Goal: Information Seeking & Learning: Check status

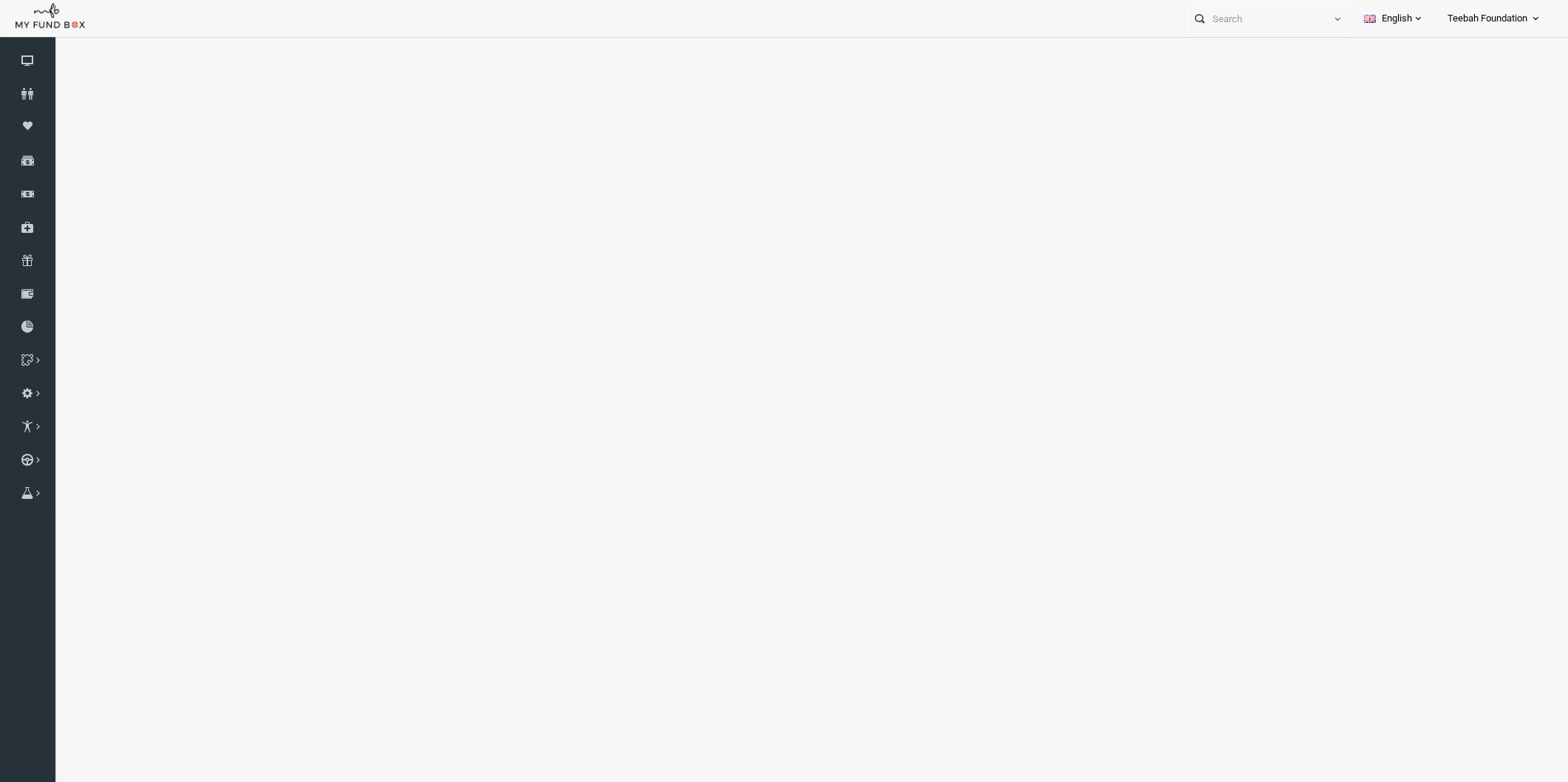
select select "100"
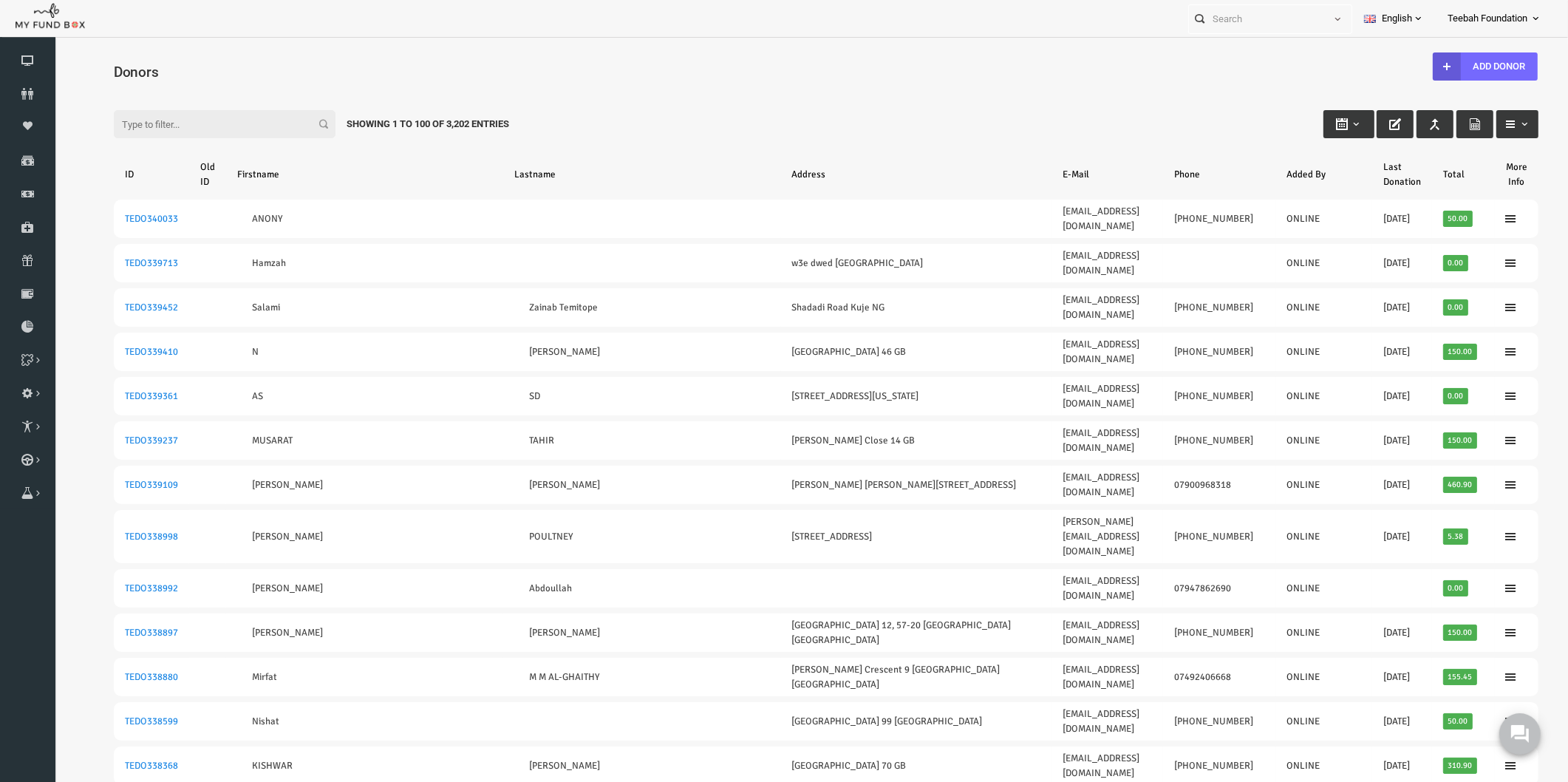
click at [631, 111] on div "Filter: Showing 1 to 100 of 3,202 Entries" at bounding box center [796, 110] width 1454 height 40
click at [171, 131] on input "Filter:" at bounding box center [195, 124] width 222 height 28
paste input "[EMAIL_ADDRESS][DOMAIN_NAME]"
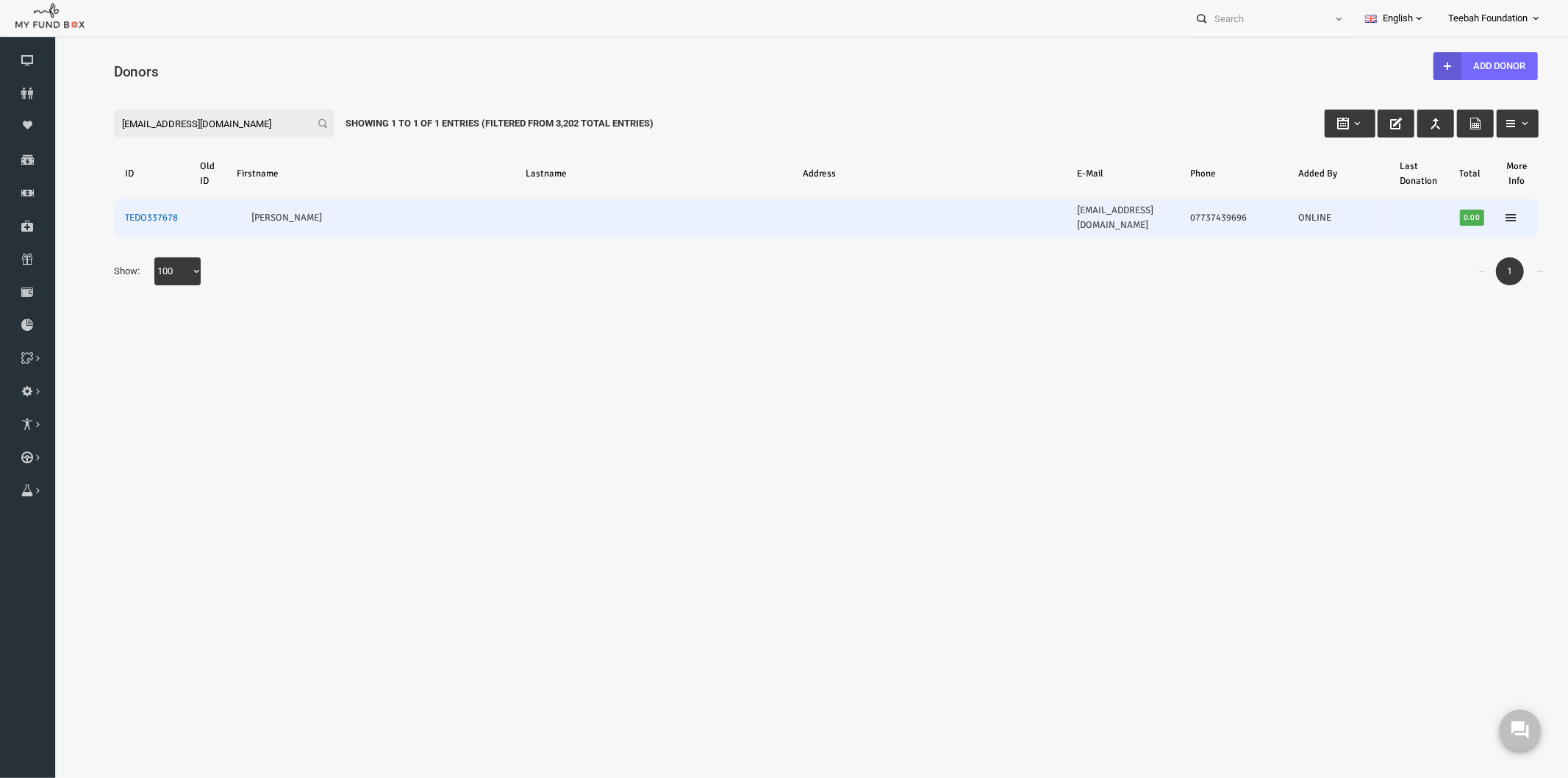
type input "[EMAIL_ADDRESS][DOMAIN_NAME]"
click at [131, 210] on link "TEDO337678" at bounding box center [120, 216] width 53 height 12
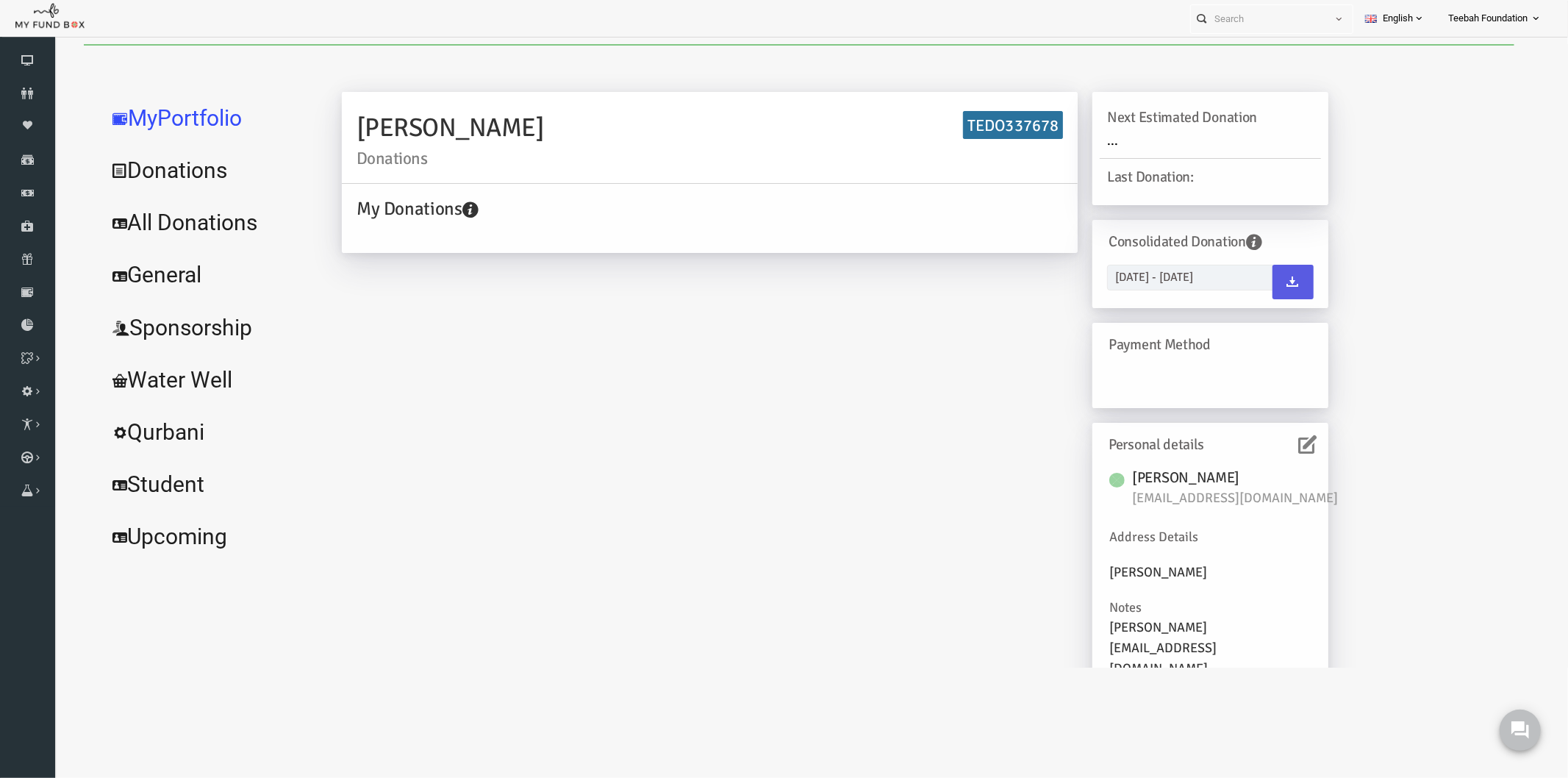
click at [1269, 442] on icon at bounding box center [1277, 443] width 19 height 19
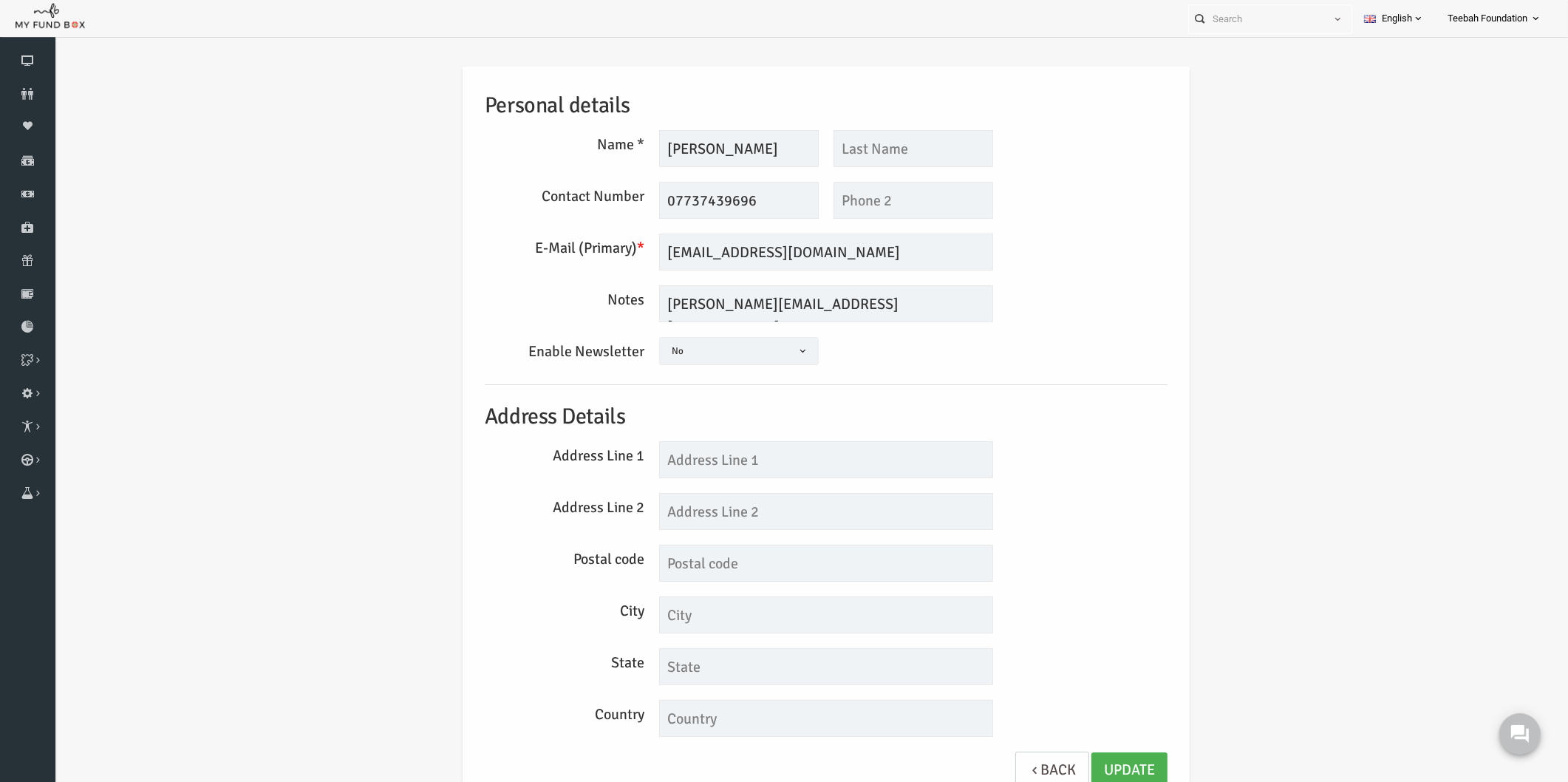
click at [1128, 543] on div "Personal details Name * [PERSON_NAME] Description allows upto maximum of 255 ch…" at bounding box center [796, 434] width 712 height 737
drag, startPoint x: 778, startPoint y: 305, endPoint x: 693, endPoint y: 301, distance: 85.1
click at [693, 301] on textarea "[PERSON_NAME][EMAIL_ADDRESS][DOMAIN_NAME]" at bounding box center [795, 304] width 334 height 37
click at [1174, 461] on div "Personal details Name * [PERSON_NAME] Description allows upto maximum of 255 ch…" at bounding box center [796, 439] width 1484 height 789
click at [1174, 460] on div "Personal details Name * [PERSON_NAME] Description allows upto maximum of 255 ch…" at bounding box center [796, 439] width 1484 height 789
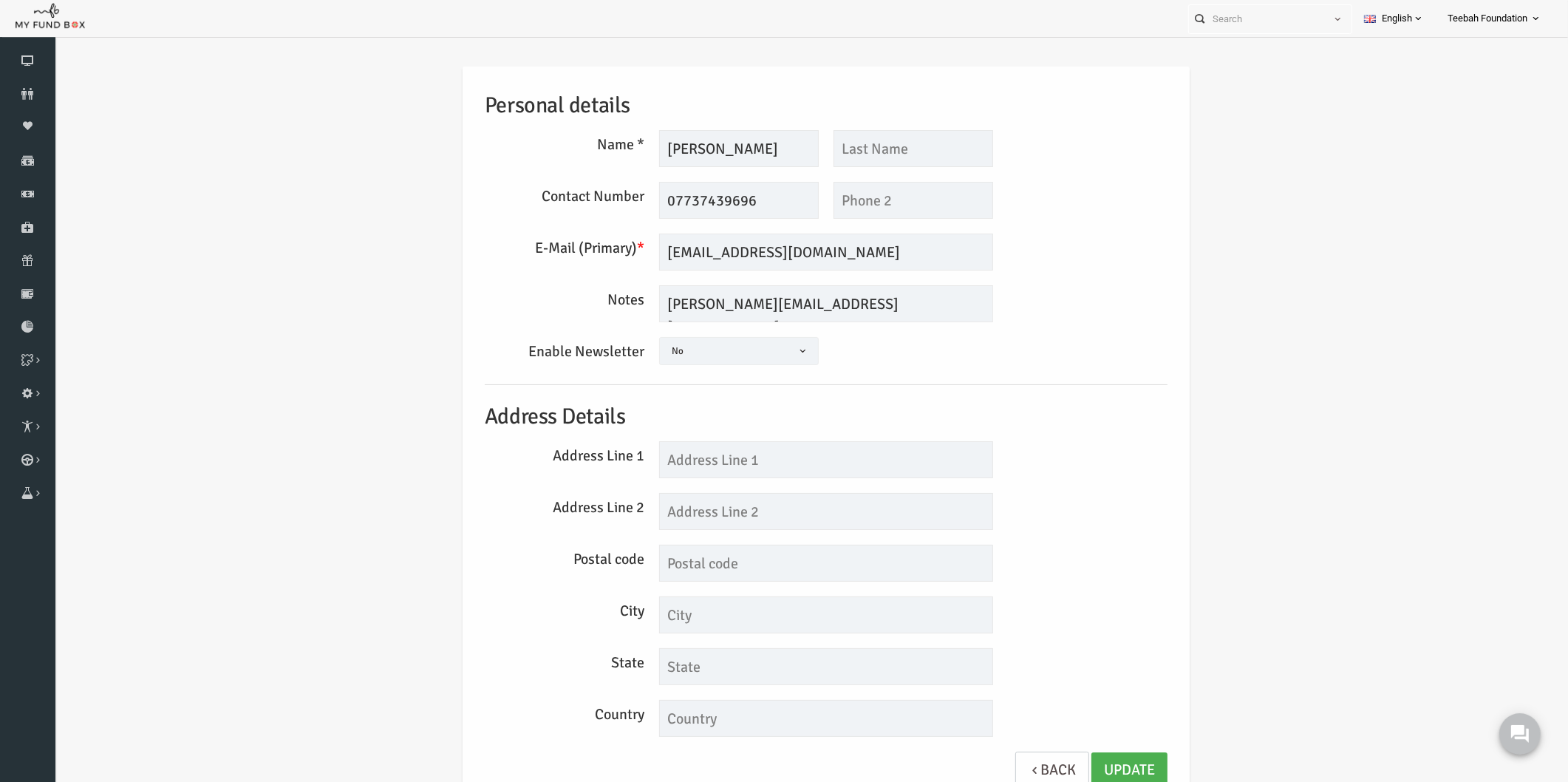
click at [1209, 437] on div "Personal details Name * [PERSON_NAME] Description allows upto maximum of 255 ch…" at bounding box center [796, 439] width 1484 height 789
click at [23, 93] on icon at bounding box center [27, 93] width 55 height 12
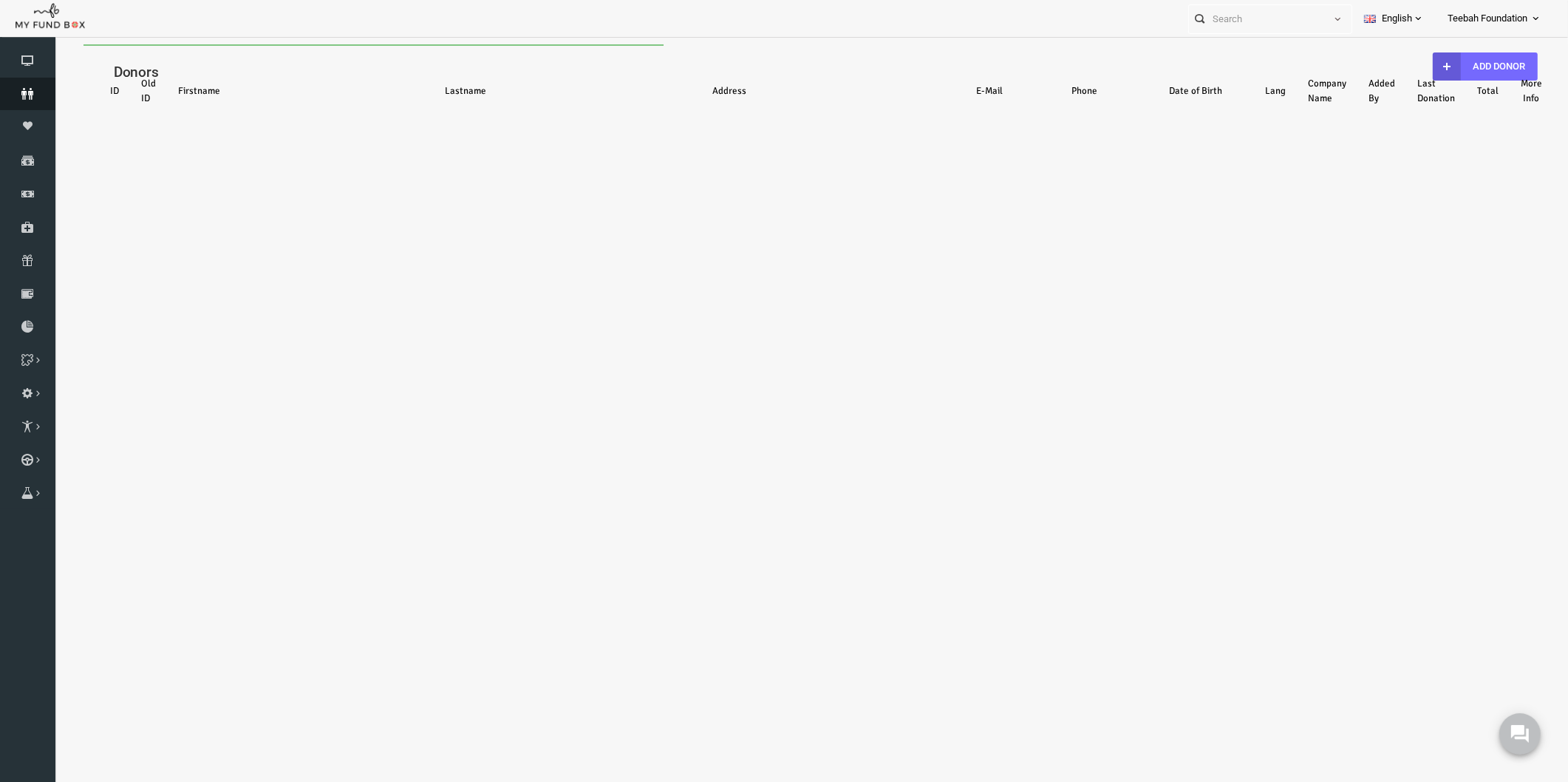
select select "100"
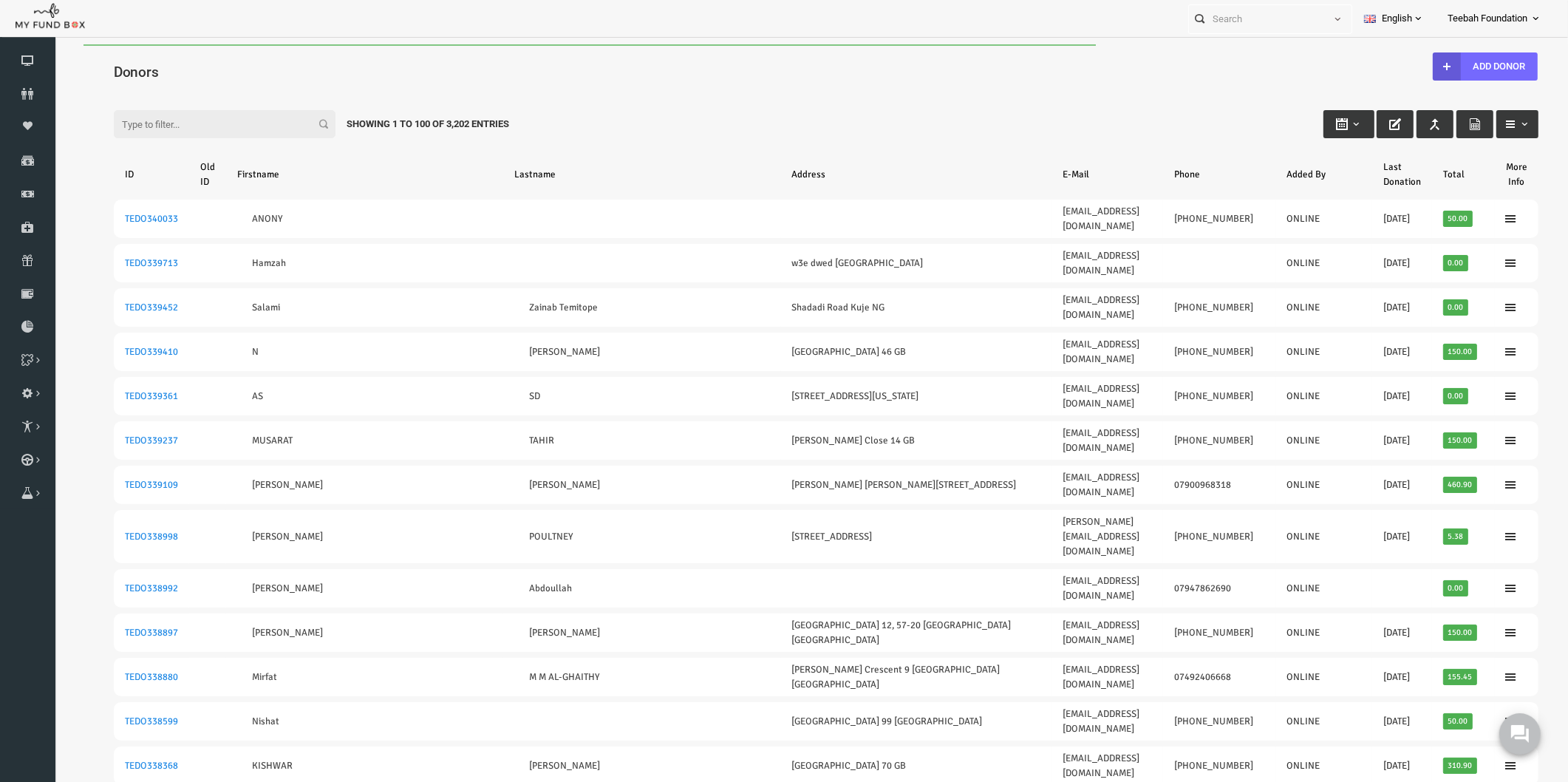
click at [132, 123] on input "Filter:" at bounding box center [195, 124] width 222 height 28
paste input "[EMAIL_ADDRESS][DOMAIN_NAME]"
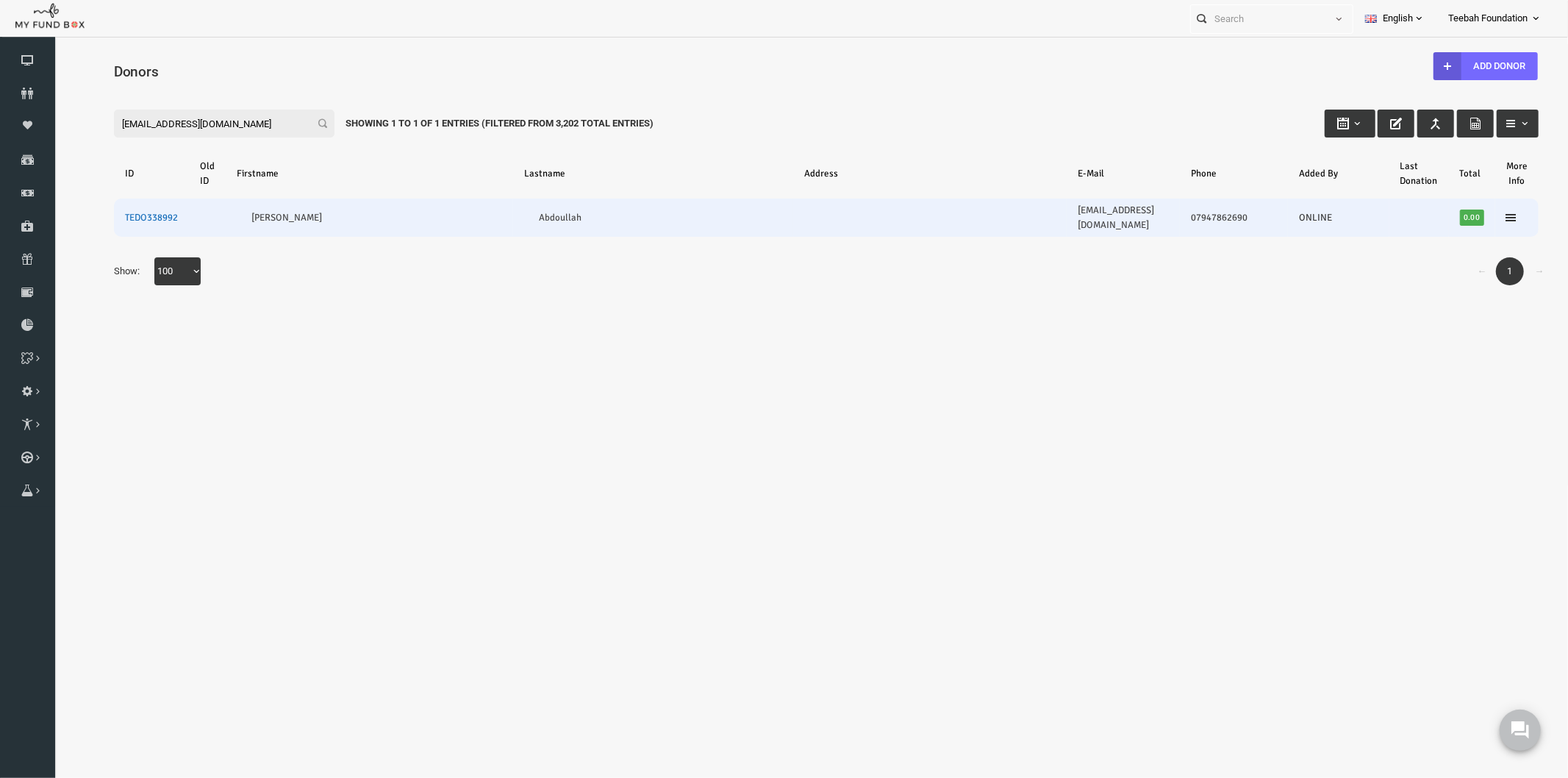
type input "[EMAIL_ADDRESS][DOMAIN_NAME]"
click at [134, 210] on link "TEDO338992" at bounding box center [120, 216] width 53 height 12
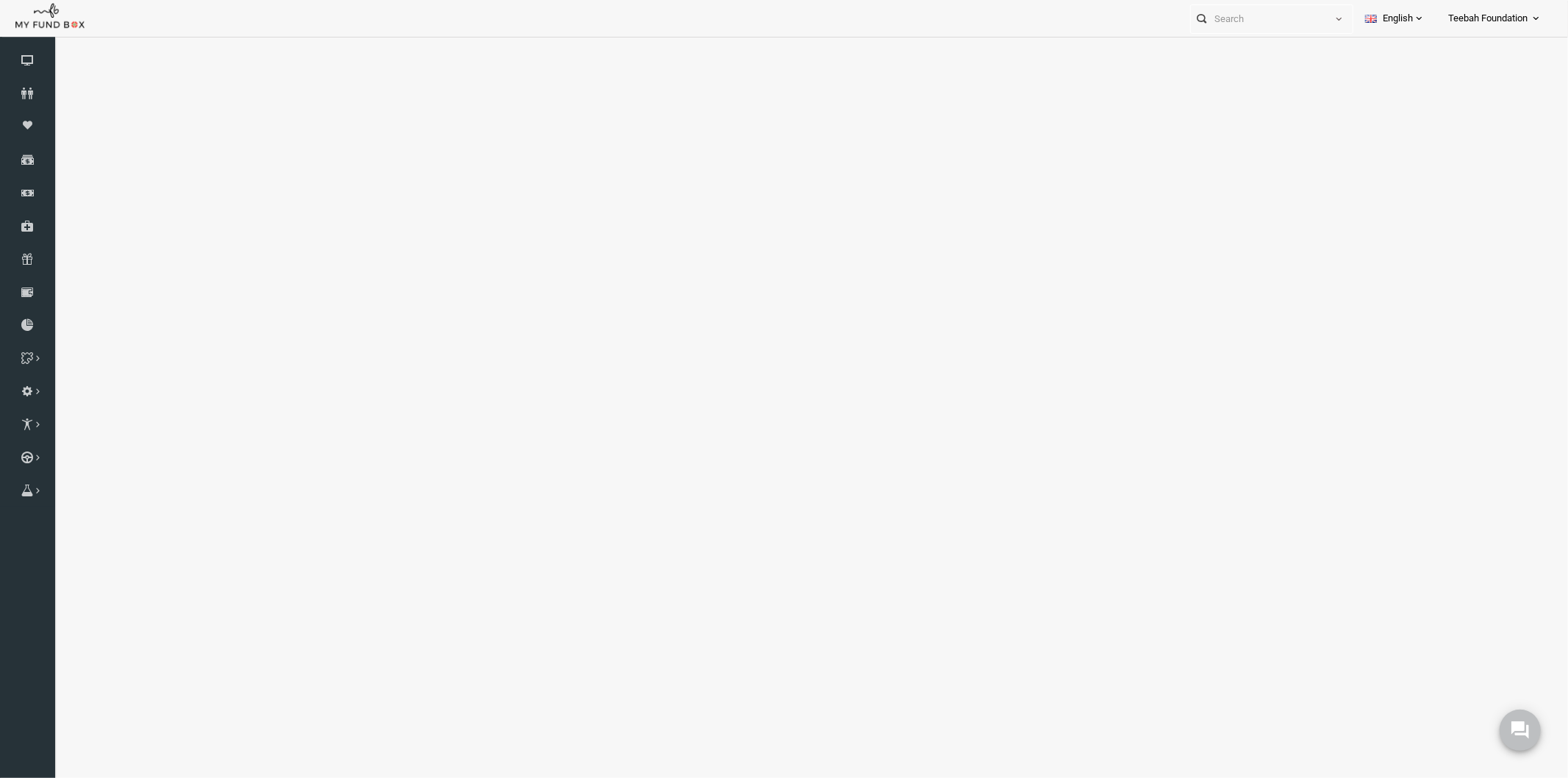
select select "100"
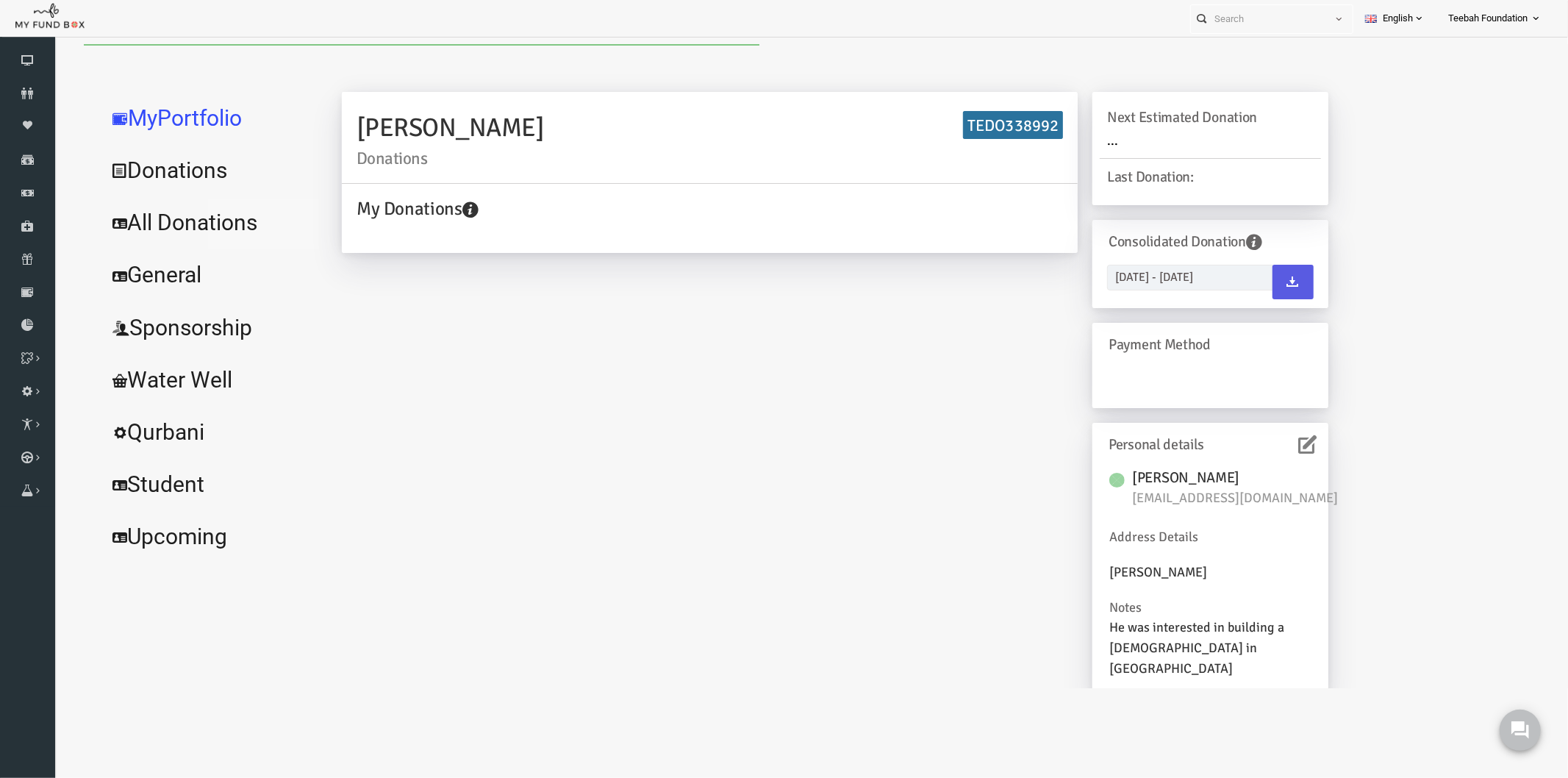
click at [214, 236] on link "All Donations" at bounding box center [179, 222] width 221 height 53
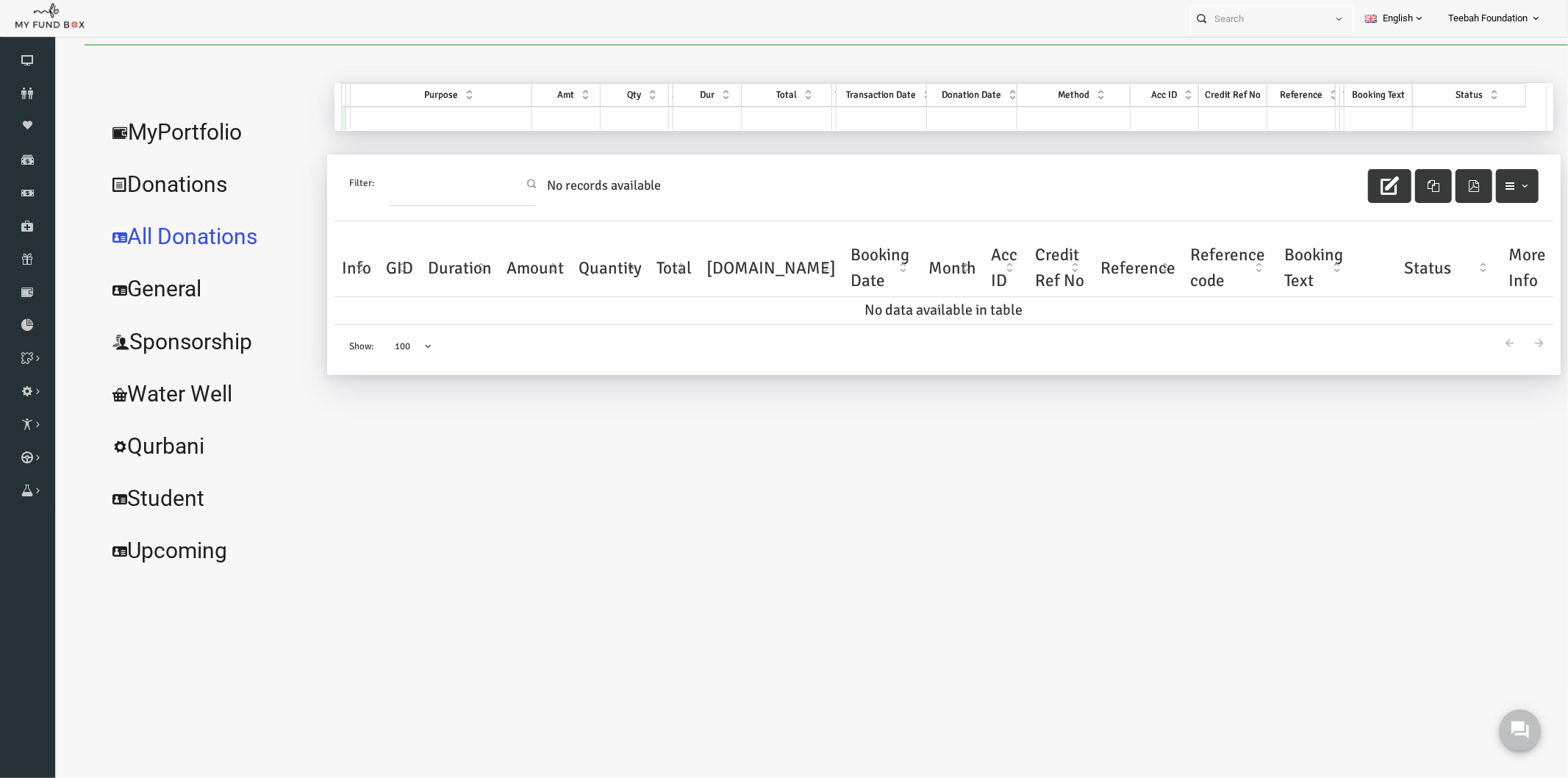
click at [1077, 539] on div "[PERSON_NAME] Donations TEDO338992 My Donations Get free account credit Get fre…" at bounding box center [905, 329] width 1233 height 493
drag, startPoint x: 1062, startPoint y: 532, endPoint x: 1026, endPoint y: 538, distance: 36.5
click at [1061, 532] on div "[PERSON_NAME] Donations TEDO338992 My Donations Get free account credit Get fre…" at bounding box center [905, 329] width 1233 height 493
click at [23, 96] on icon at bounding box center [27, 93] width 55 height 12
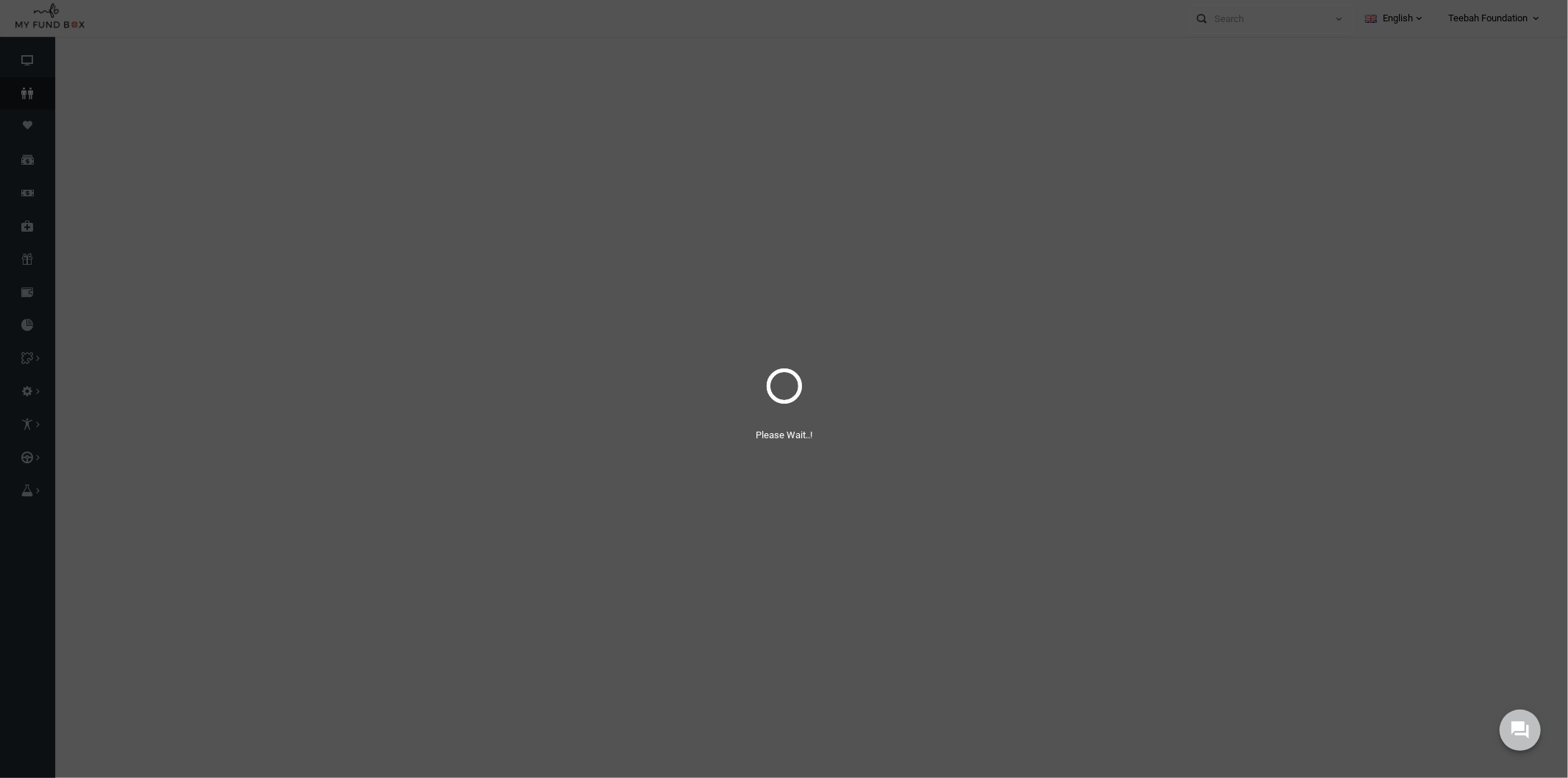
select select "100"
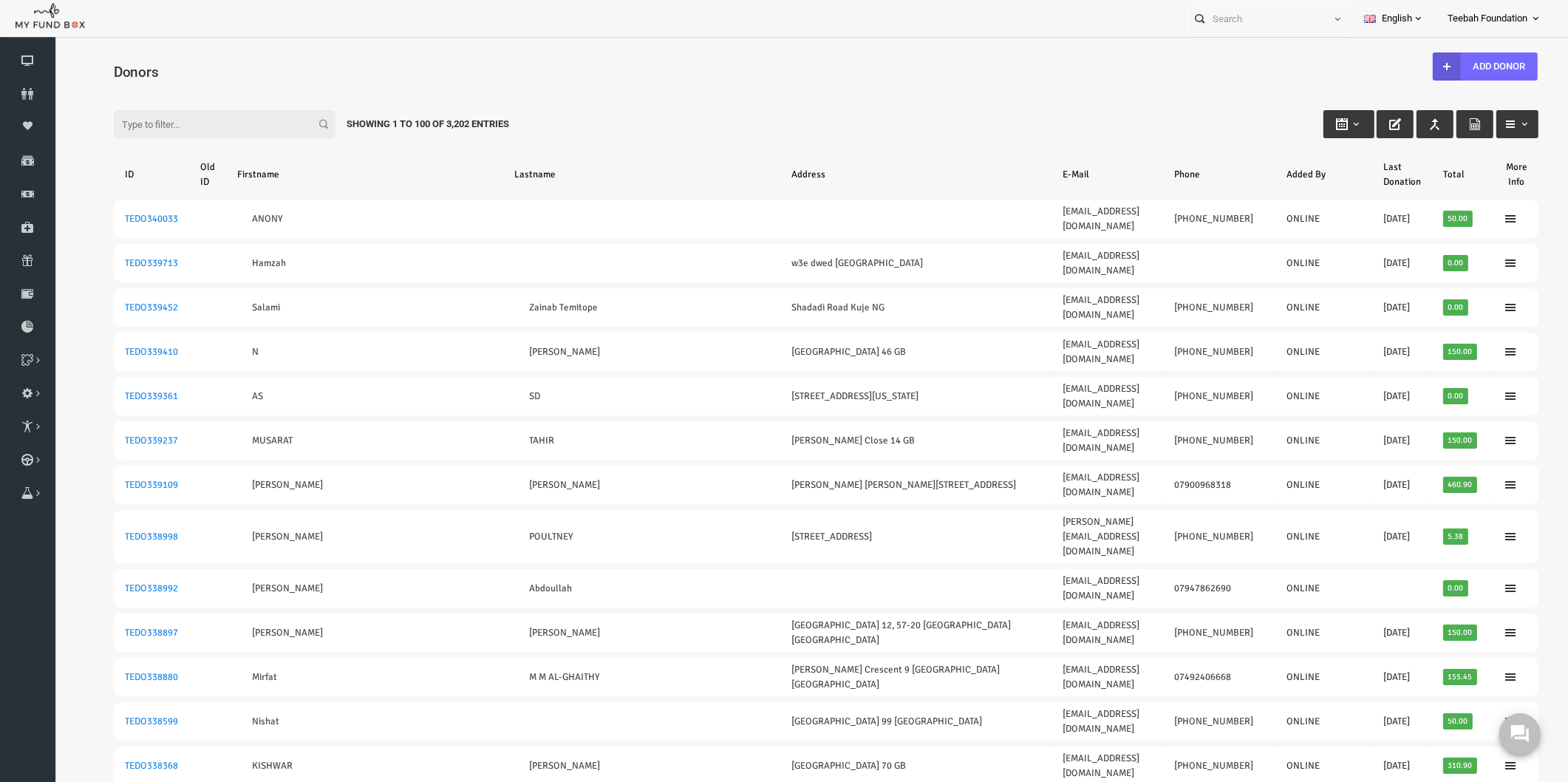
click at [211, 68] on h4 "Donors" at bounding box center [804, 72] width 1439 height 21
click at [120, 119] on input "Filter:" at bounding box center [195, 124] width 222 height 28
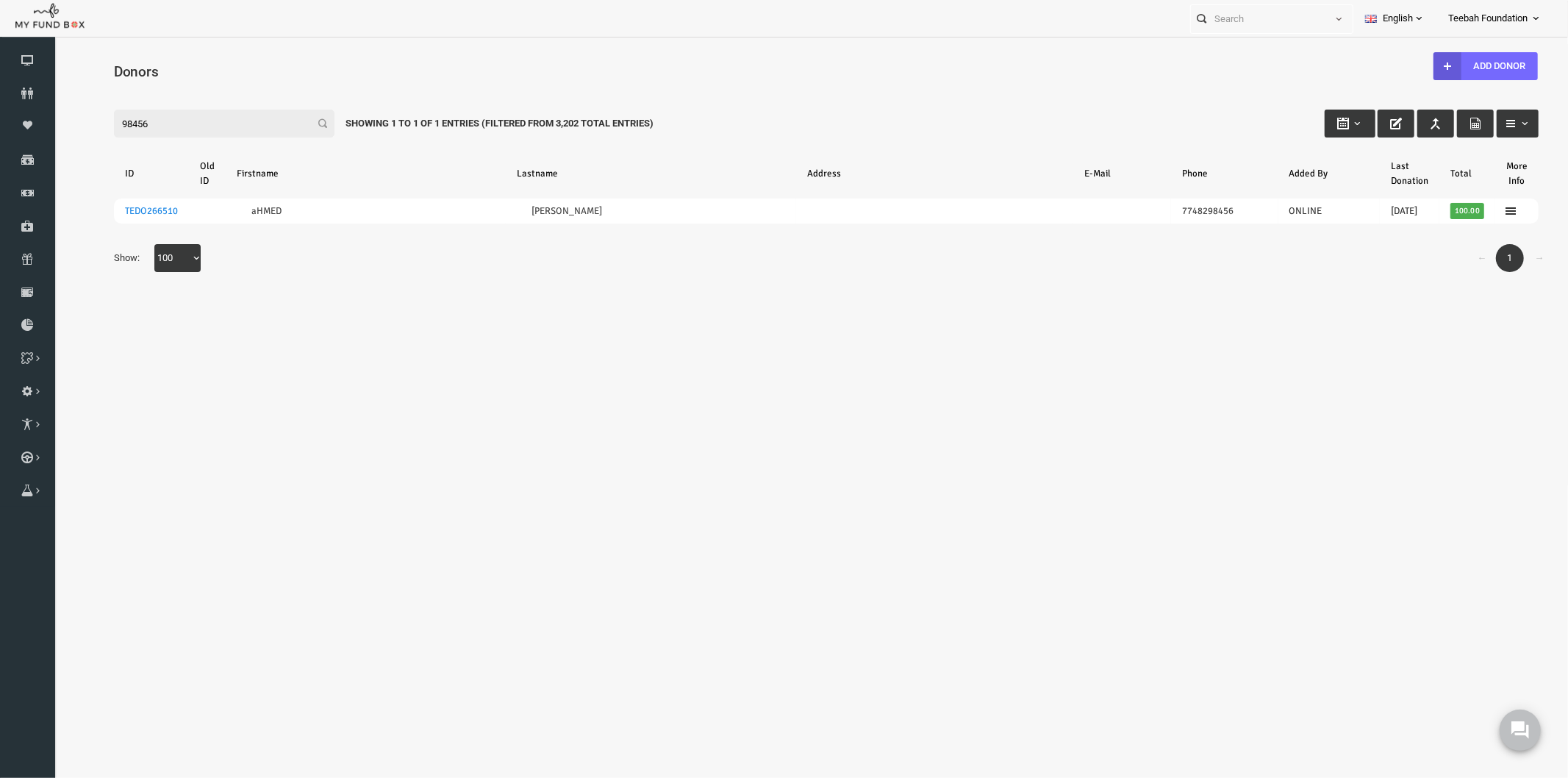
type input "98456"
